Goal: Task Accomplishment & Management: Manage account settings

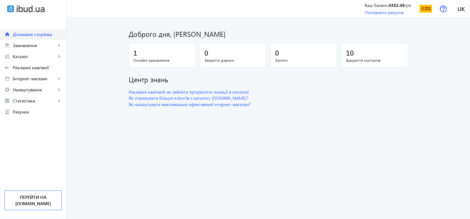
click at [35, 39] on link "home Домашня сторінка" at bounding box center [33, 34] width 66 height 11
click at [31, 50] on link "shopping_cart Замовлення keyboard_arrow_right" at bounding box center [33, 45] width 66 height 11
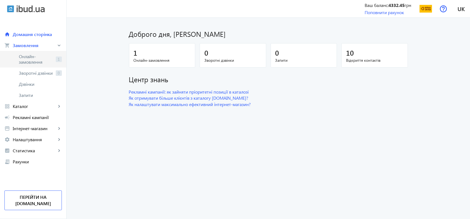
click at [28, 62] on span "Онлайн-замовлення" at bounding box center [36, 59] width 35 height 11
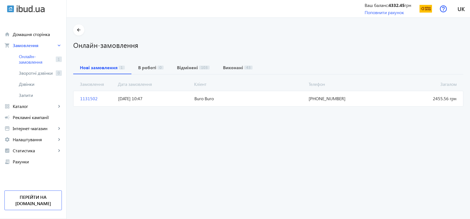
click at [83, 98] on span "1131502" at bounding box center [97, 99] width 38 height 6
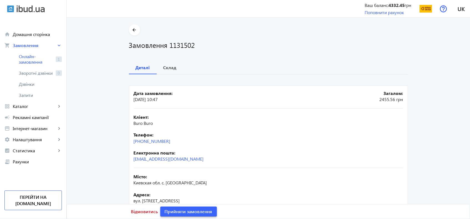
click at [189, 213] on span "Прийняти замовлення" at bounding box center [189, 212] width 48 height 6
drag, startPoint x: 176, startPoint y: 139, endPoint x: 131, endPoint y: 141, distance: 45.0
click at [131, 141] on mat-card "Дата замовлення: [DATE] 10:47 Загалом: 2455.56 грн Кліент: Buro Buro Телефон: […" at bounding box center [268, 184] width 279 height 197
copy link "[PHONE_NUMBER]"
drag, startPoint x: 155, startPoint y: 125, endPoint x: 128, endPoint y: 126, distance: 26.4
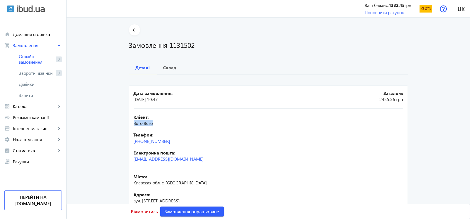
click at [129, 126] on mat-card "Дата замовлення: [DATE] 10:47 Загалом: 2455.56 грн Кліент: Buro Buro Телефон: […" at bounding box center [268, 184] width 279 height 197
copy span "Buro Buro"
drag, startPoint x: 162, startPoint y: 159, endPoint x: 128, endPoint y: 159, distance: 34.1
click at [129, 159] on mat-card "Дата замовлення: [DATE] 10:47 Загалом: 2455.56 грн Кліент: Buro Buro Телефон: […" at bounding box center [268, 184] width 279 height 197
copy link "[EMAIL_ADDRESS][DOMAIN_NAME]"
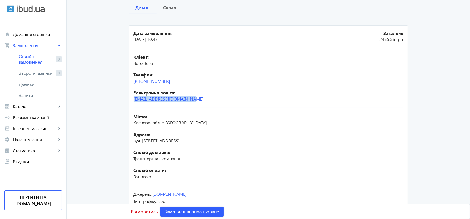
scroll to position [60, 0]
drag, startPoint x: 191, startPoint y: 123, endPoint x: 129, endPoint y: 123, distance: 62.1
click at [129, 123] on mat-card "Дата замовлення: [DATE] 10:47 Загалом: 2455.56 грн Кліент: Buro Buro Телефон: […" at bounding box center [268, 123] width 279 height 197
copy span "Киевcкая обл. с. [GEOGRAPHIC_DATA]"
drag, startPoint x: 169, startPoint y: 142, endPoint x: 130, endPoint y: 141, distance: 38.3
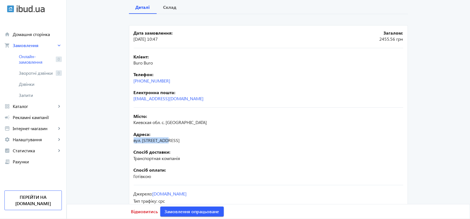
click at [130, 141] on mat-card "Дата замовлення: [DATE] 10:47 Загалом: 2455.56 грн Кліент: Buro Buro Телефон: […" at bounding box center [268, 123] width 279 height 197
copy span "вул. [STREET_ADDRESS]"
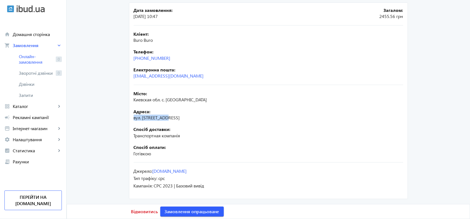
scroll to position [0, 0]
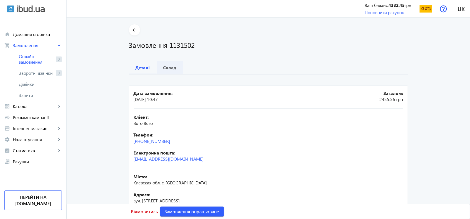
click at [165, 72] on span "Склад" at bounding box center [169, 67] width 13 height 13
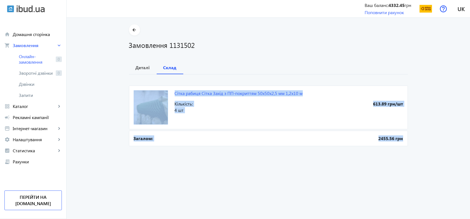
drag, startPoint x: 170, startPoint y: 95, endPoint x: 410, endPoint y: 141, distance: 244.2
click at [410, 141] on div "arrow_back Замовлення 1131502 Деталі Склад Сітка рабиця Сітка Захід з ПП-покрит…" at bounding box center [268, 85] width 292 height 123
copy div "Сітка рабиця Сітка Захід з ПП-покриттям 50х50х2,5 мм 1,2х10 м 613.89 грн/шт Кіл…"
click at [29, 47] on span "Замовлення" at bounding box center [35, 46] width 44 height 6
